Goal: Transaction & Acquisition: Download file/media

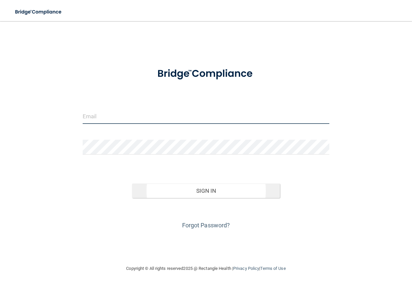
type input "[EMAIL_ADDRESS][DOMAIN_NAME]"
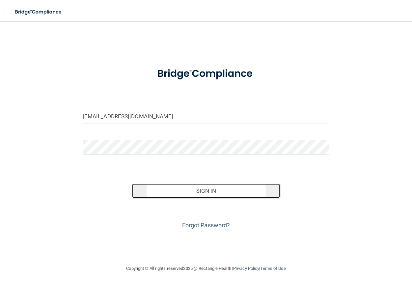
click at [259, 198] on button "Sign In" at bounding box center [206, 190] width 148 height 14
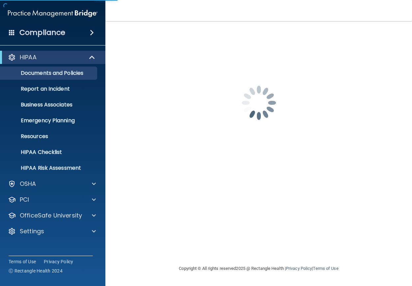
click at [228, 202] on div "frontdesk@thedentist4u.com Invalid email/password. You don't have permission to…" at bounding box center [259, 143] width 280 height 230
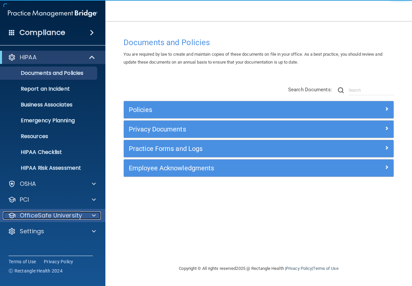
click at [66, 216] on p "OfficeSafe University" at bounding box center [51, 215] width 62 height 8
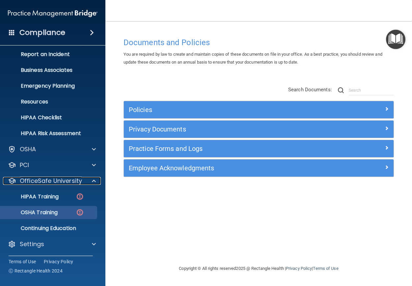
scroll to position [35, 0]
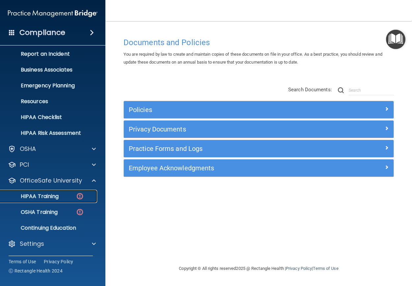
click at [41, 200] on link "HIPAA Training" at bounding box center [45, 196] width 104 height 13
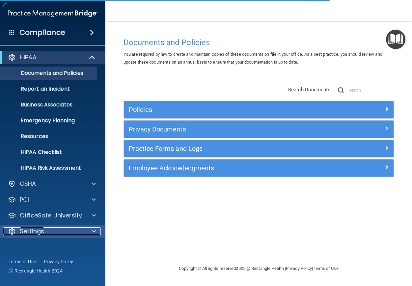
click at [67, 228] on div "Settings" at bounding box center [44, 231] width 82 height 8
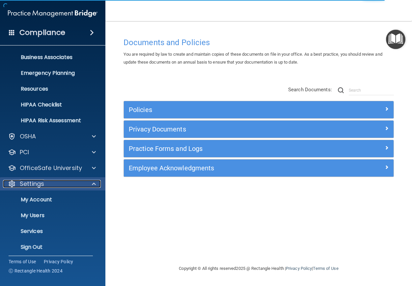
scroll to position [51, 0]
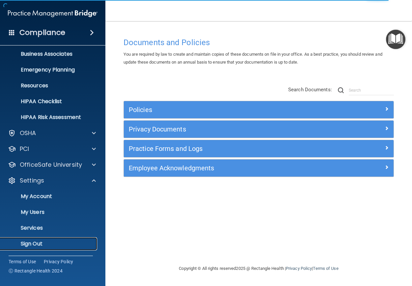
click at [39, 245] on p "Sign Out" at bounding box center [49, 243] width 90 height 7
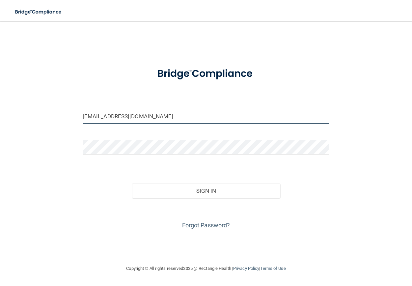
click at [171, 124] on input "[EMAIL_ADDRESS][DOMAIN_NAME]" at bounding box center [206, 116] width 247 height 15
click at [170, 124] on input "[EMAIL_ADDRESS][DOMAIN_NAME]" at bounding box center [206, 116] width 247 height 15
type input "[EMAIL_ADDRESS][DOMAIN_NAME]"
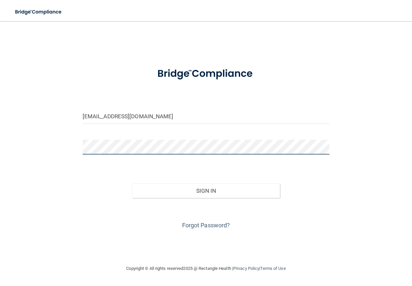
click at [132, 183] on button "Sign In" at bounding box center [206, 190] width 148 height 14
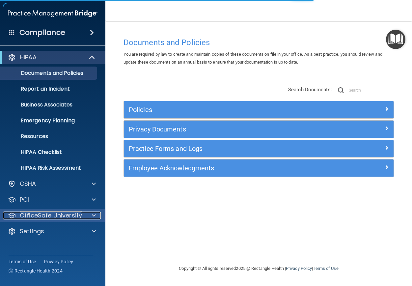
click at [92, 215] on span at bounding box center [94, 215] width 4 height 8
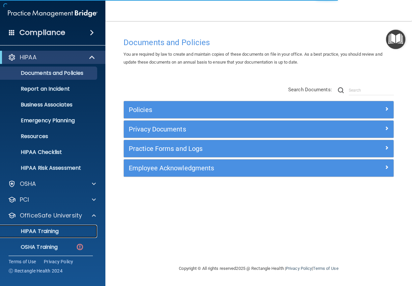
click at [52, 231] on p "HIPAA Training" at bounding box center [31, 231] width 54 height 7
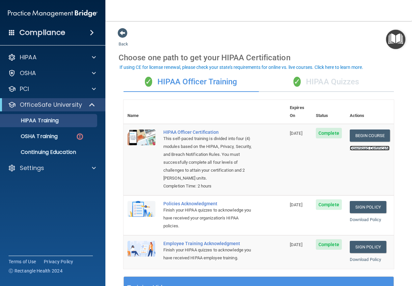
click at [359, 146] on link "Download Certificate" at bounding box center [370, 148] width 40 height 5
